Goal: Information Seeking & Learning: Learn about a topic

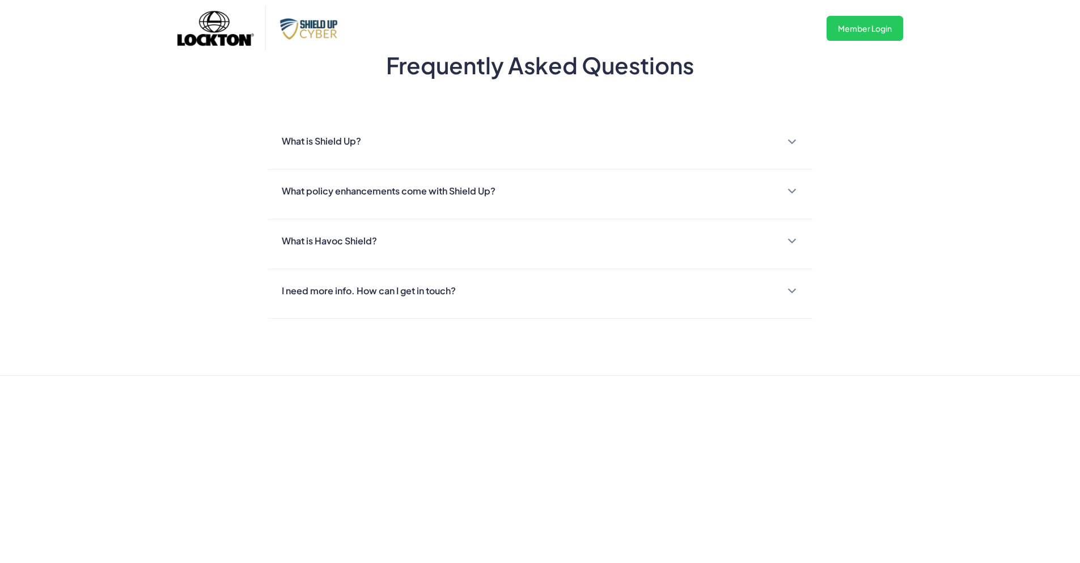
scroll to position [737, 0]
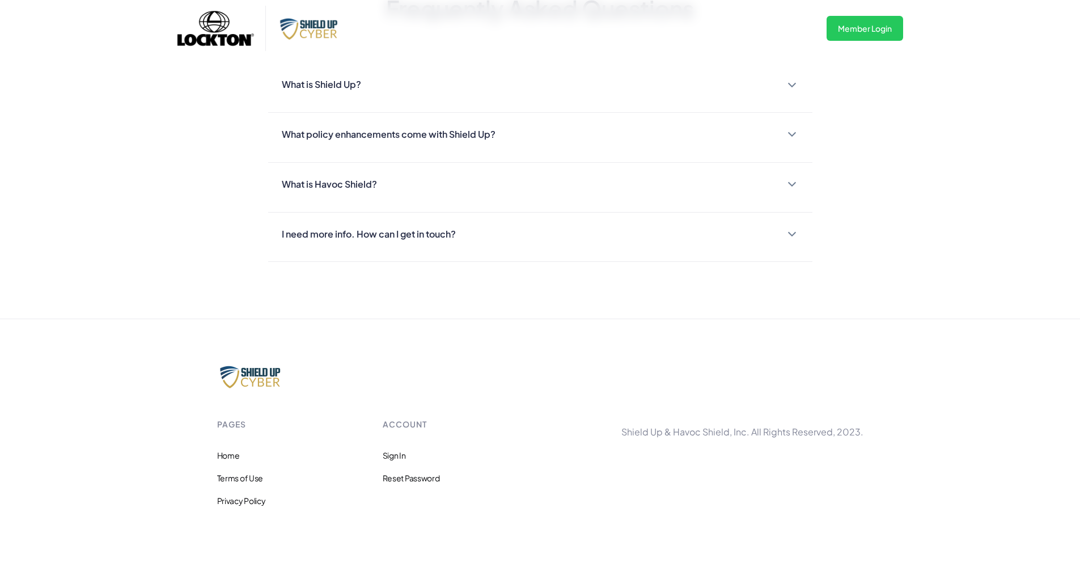
click at [434, 82] on div "What is Shield Up? Shield Up is a cybersecurity assessment & remediation portal…" at bounding box center [540, 88] width 544 height 50
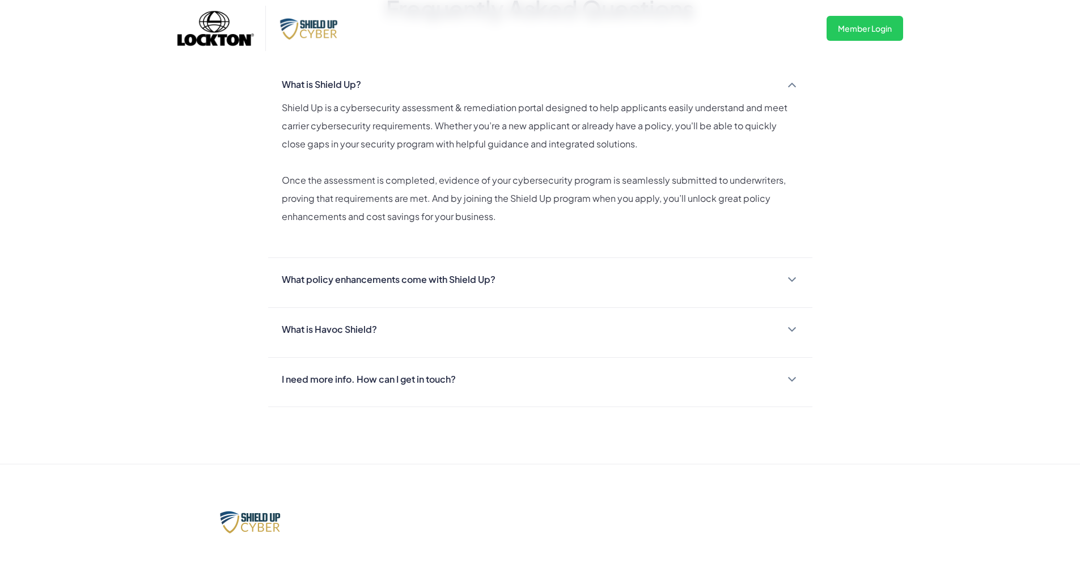
click at [436, 288] on div "What policy enhancements come with Shield Up?" at bounding box center [389, 279] width 214 height 16
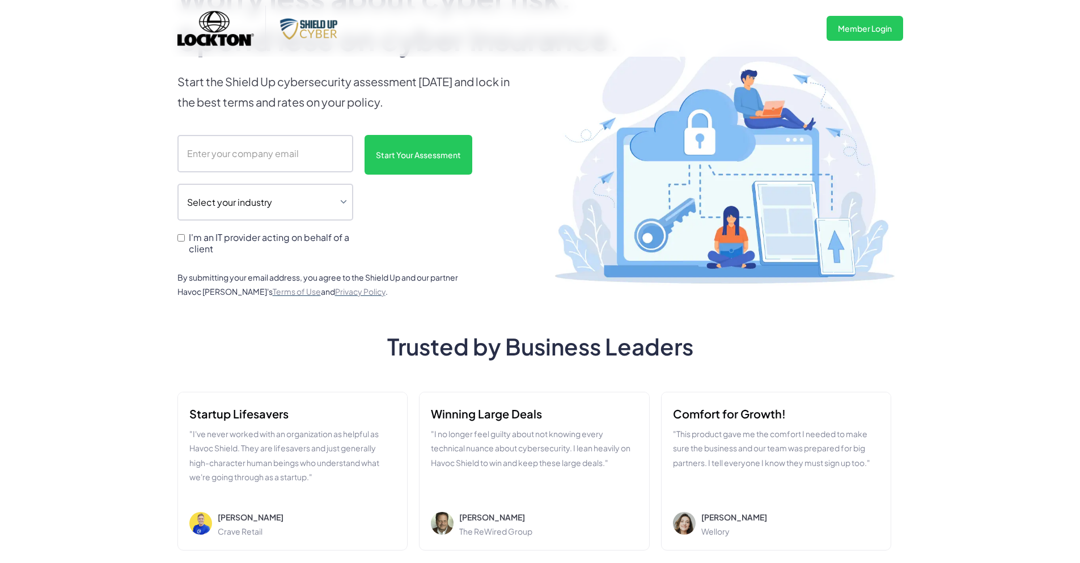
scroll to position [57, 0]
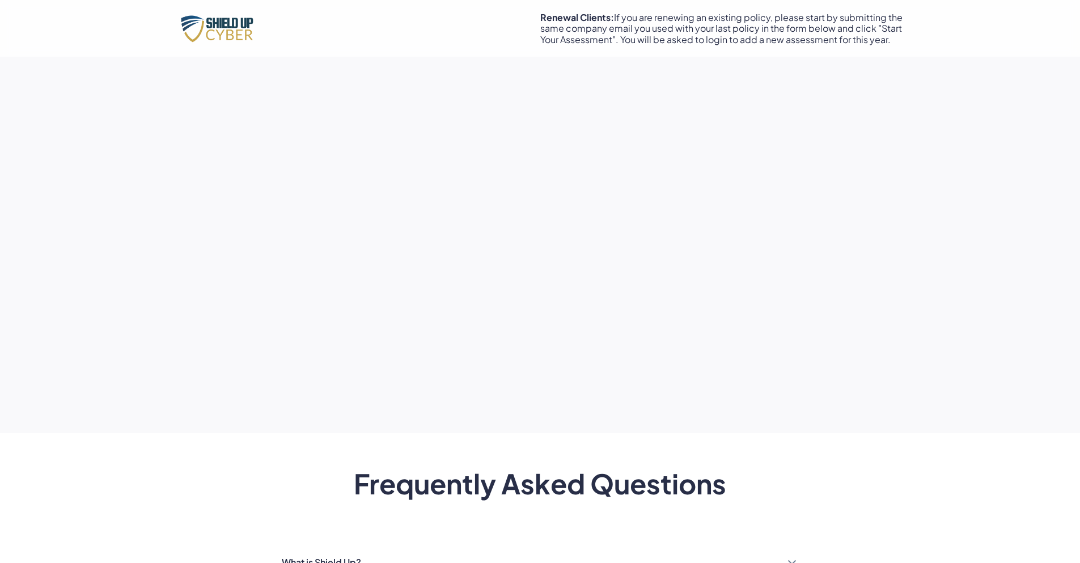
scroll to position [607, 0]
